Goal: Task Accomplishment & Management: Use online tool/utility

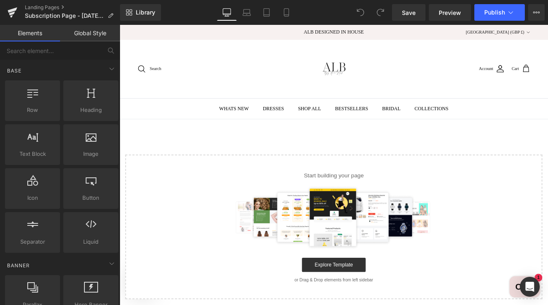
click at [174, 140] on div "Close dialog INTERESTED IN 10% OFF YOUR FIRST ORDER? Yes, Please No thanks, I'l…" at bounding box center [370, 188] width 501 height 327
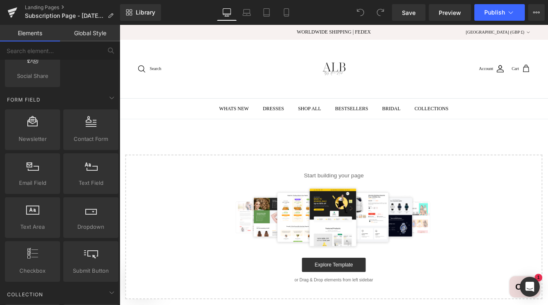
scroll to position [1196, 0]
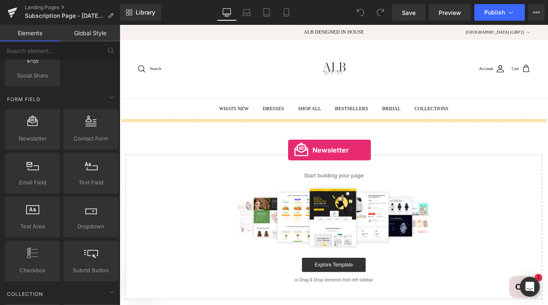
drag, startPoint x: 157, startPoint y: 156, endPoint x: 317, endPoint y: 166, distance: 160.6
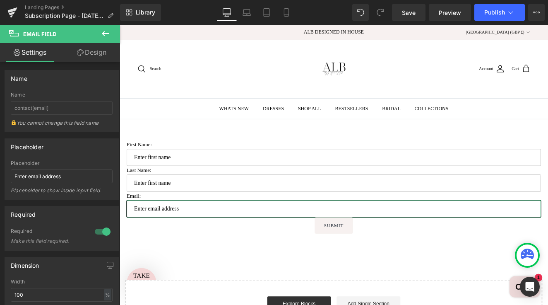
scroll to position [0, 0]
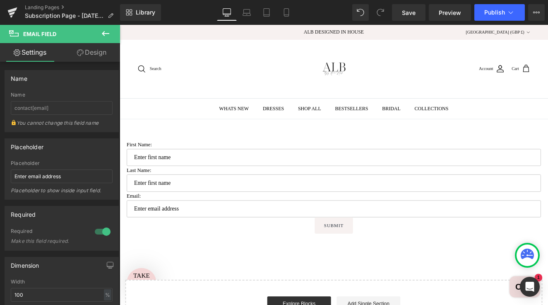
click at [106, 35] on icon at bounding box center [106, 34] width 10 height 10
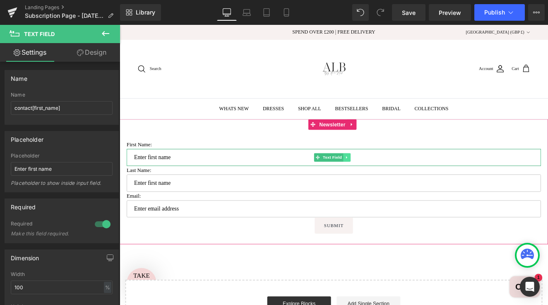
click at [383, 182] on link at bounding box center [385, 180] width 9 height 10
click at [388, 182] on link at bounding box center [390, 180] width 9 height 10
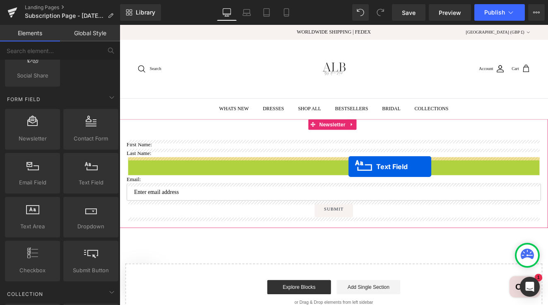
drag, startPoint x: 380, startPoint y: 191, endPoint x: 386, endPoint y: 191, distance: 5.8
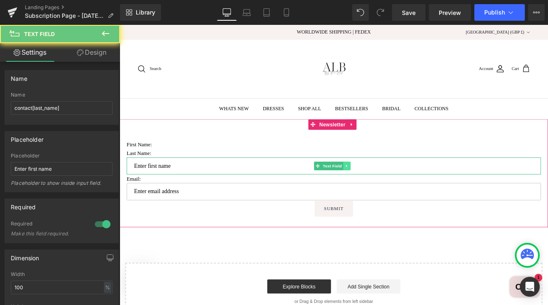
click at [386, 191] on link at bounding box center [385, 190] width 9 height 10
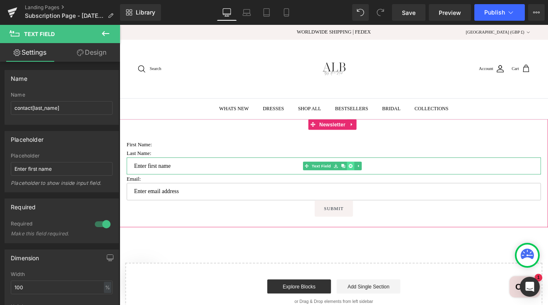
click at [390, 191] on link at bounding box center [390, 190] width 9 height 10
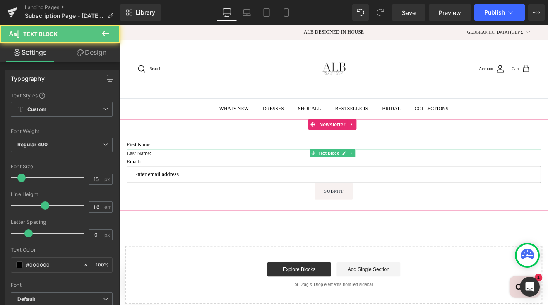
click at [149, 174] on p "Last Name:" at bounding box center [370, 175] width 485 height 10
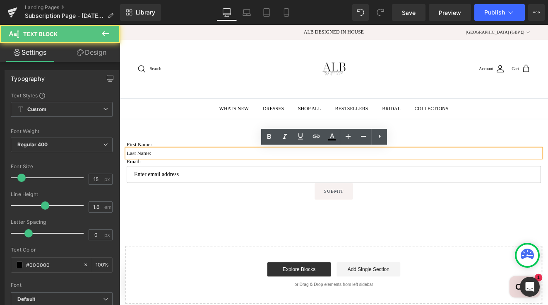
click at [195, 174] on p "Last Name:" at bounding box center [370, 175] width 485 height 10
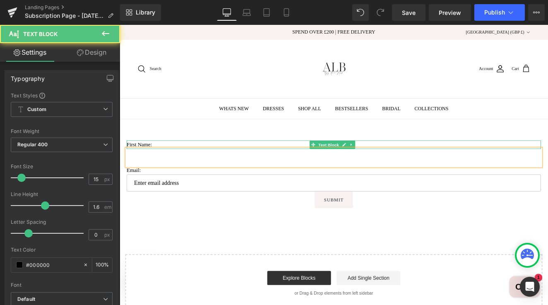
click at [159, 162] on p "First Name:" at bounding box center [370, 165] width 485 height 10
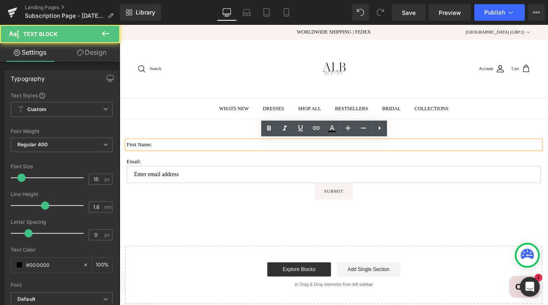
click at [176, 167] on p "First Name:" at bounding box center [370, 165] width 485 height 10
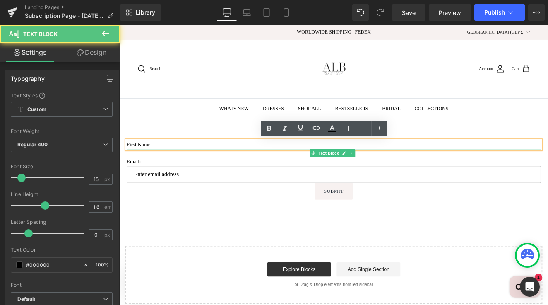
click at [176, 173] on div at bounding box center [370, 175] width 485 height 10
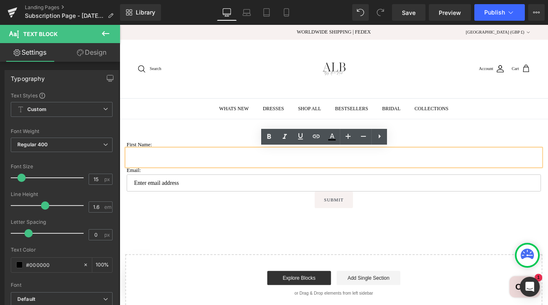
click at [177, 173] on div at bounding box center [370, 180] width 485 height 20
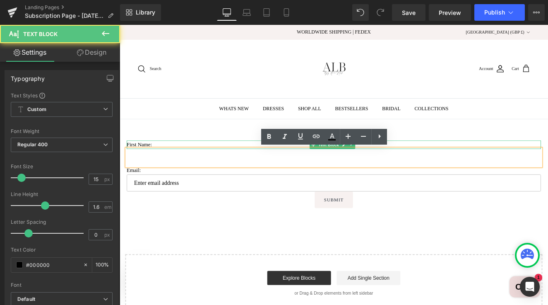
click at [165, 165] on p "First Name:" at bounding box center [370, 165] width 485 height 10
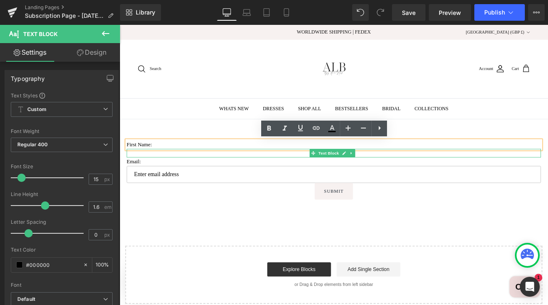
click at [166, 174] on div at bounding box center [370, 175] width 485 height 10
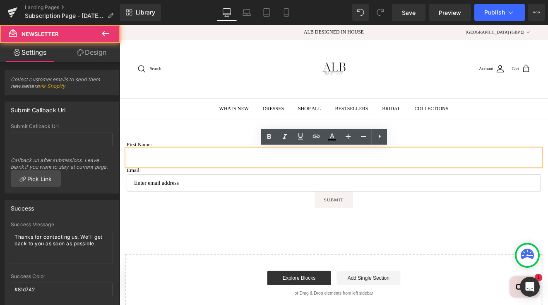
click at [447, 150] on div "First Name: Text Block Text Block Email: Text Block Email Field Submit Submit B…" at bounding box center [370, 193] width 501 height 116
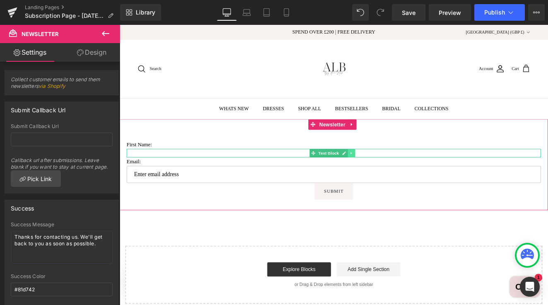
click at [390, 175] on link at bounding box center [391, 175] width 9 height 10
click at [396, 176] on link at bounding box center [395, 175] width 9 height 10
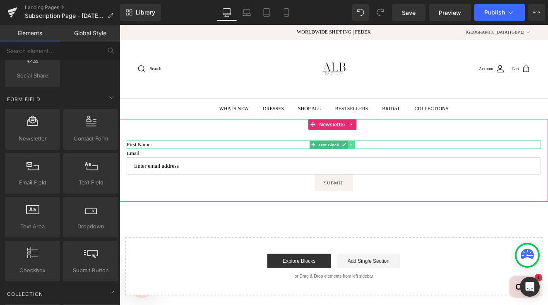
click at [391, 168] on link at bounding box center [391, 165] width 9 height 10
click at [394, 165] on link at bounding box center [395, 165] width 9 height 10
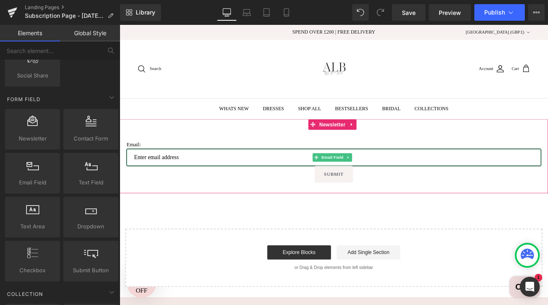
click at [169, 185] on input "email" at bounding box center [370, 180] width 485 height 20
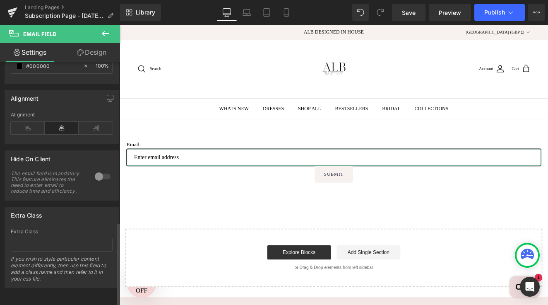
scroll to position [466, 0]
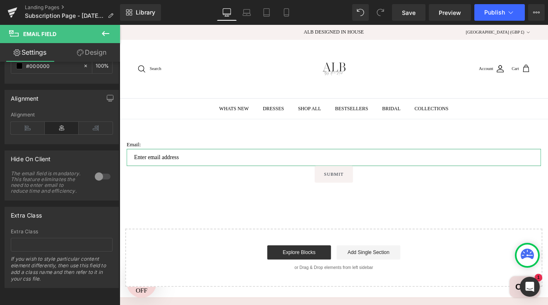
click at [99, 51] on link "Design" at bounding box center [92, 52] width 60 height 19
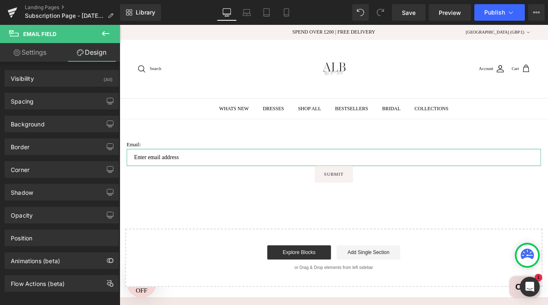
click at [41, 51] on link "Settings" at bounding box center [30, 52] width 60 height 19
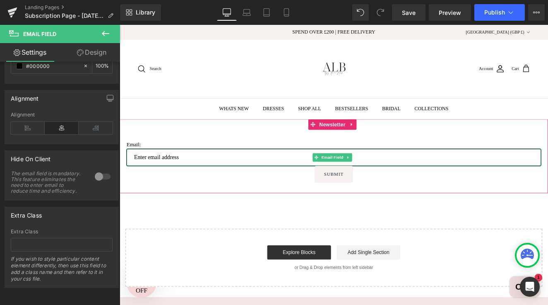
click at [169, 181] on input "email" at bounding box center [370, 180] width 485 height 20
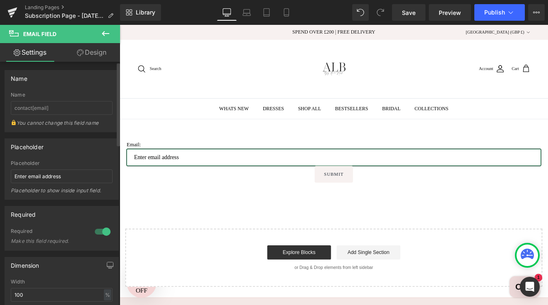
scroll to position [0, 0]
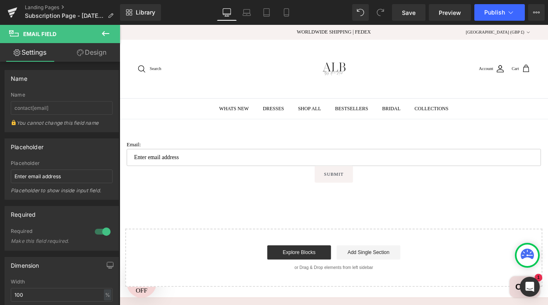
click at [106, 32] on icon at bounding box center [106, 34] width 10 height 10
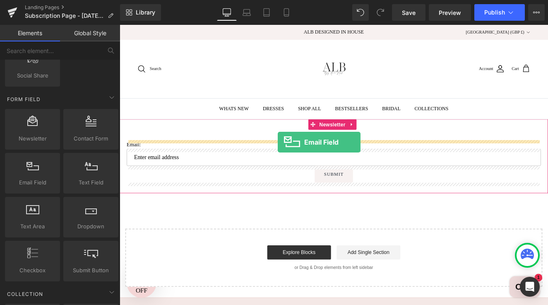
drag, startPoint x: 153, startPoint y: 201, endPoint x: 305, endPoint y: 159, distance: 157.6
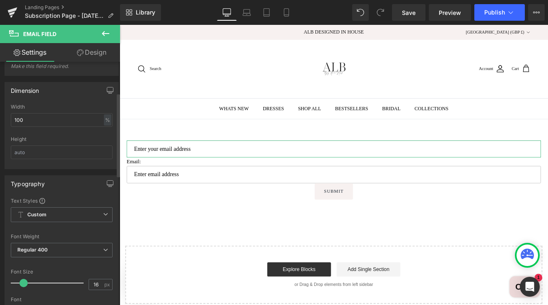
scroll to position [229, 0]
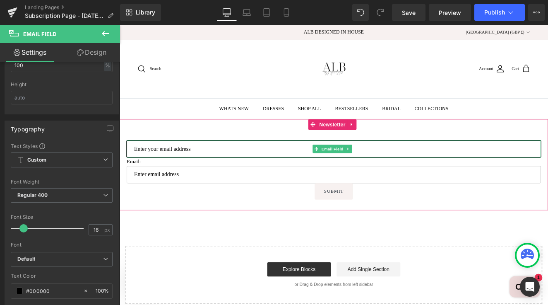
click at [548, 171] on input "email" at bounding box center [370, 170] width 485 height 20
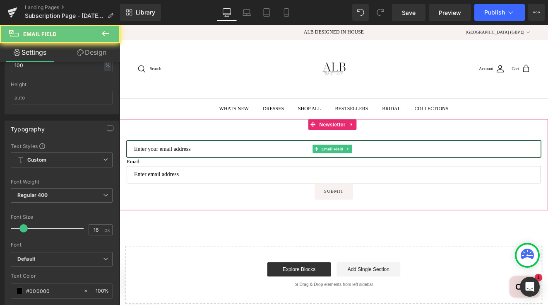
click at [548, 171] on input "email" at bounding box center [370, 170] width 485 height 20
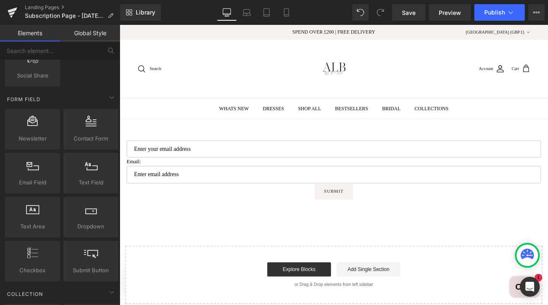
click at [381, 273] on div "Email Field Email: Text Block Email Field Submit Submit Button Newsletter Selec…" at bounding box center [370, 243] width 501 height 216
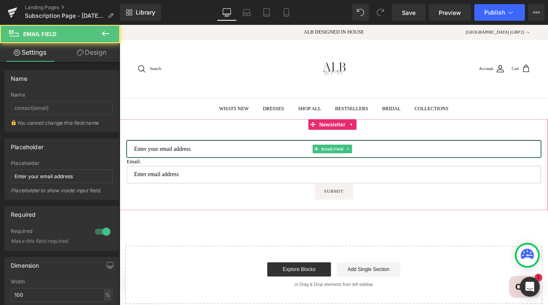
click at [179, 174] on input "email" at bounding box center [370, 170] width 485 height 20
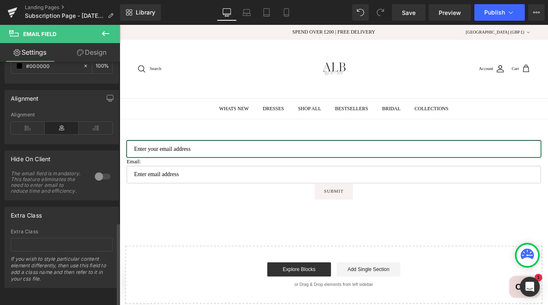
scroll to position [466, 0]
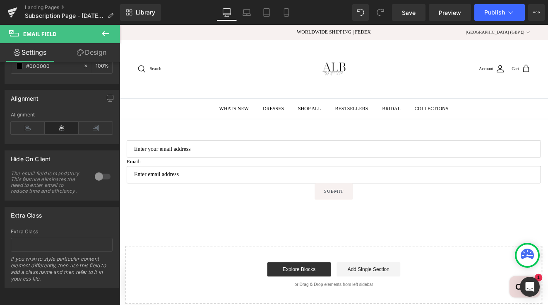
click at [103, 34] on icon at bounding box center [105, 33] width 7 height 5
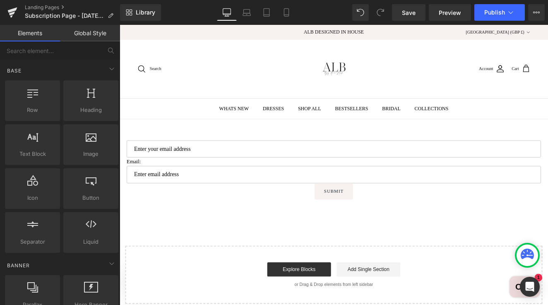
scroll to position [0, 0]
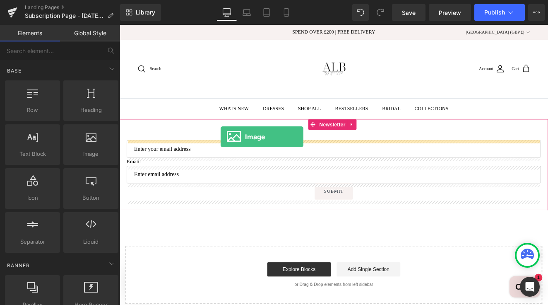
drag, startPoint x: 205, startPoint y: 166, endPoint x: 238, endPoint y: 156, distance: 34.3
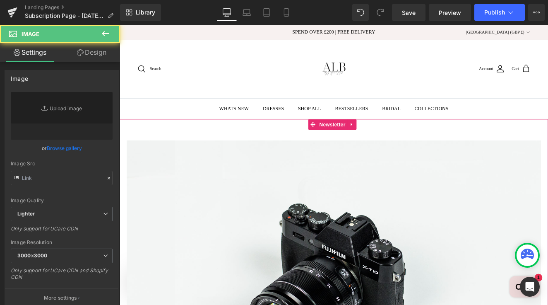
type input "//[DOMAIN_NAME][URL]"
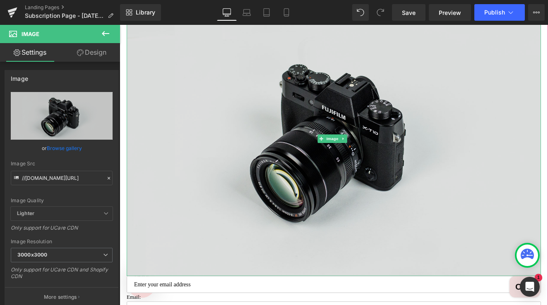
scroll to position [163, 0]
